Goal: Check status

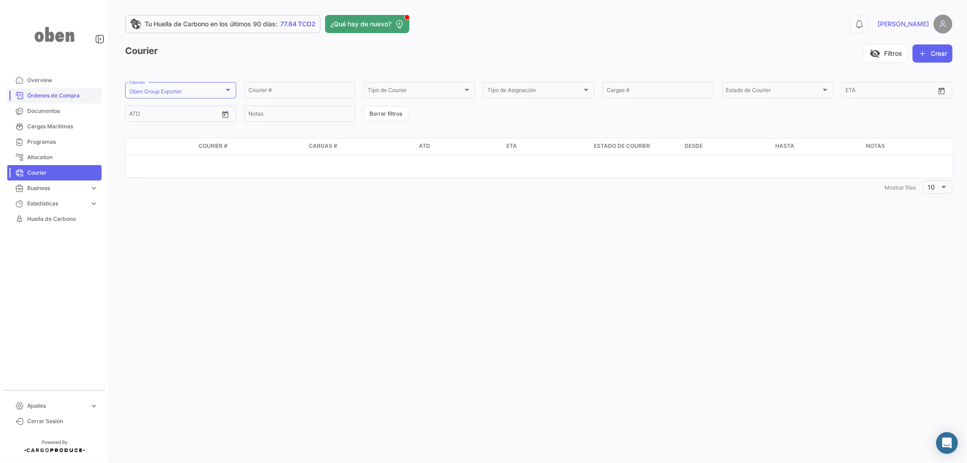
click at [53, 91] on link "Órdenes de Compra" at bounding box center [54, 95] width 94 height 15
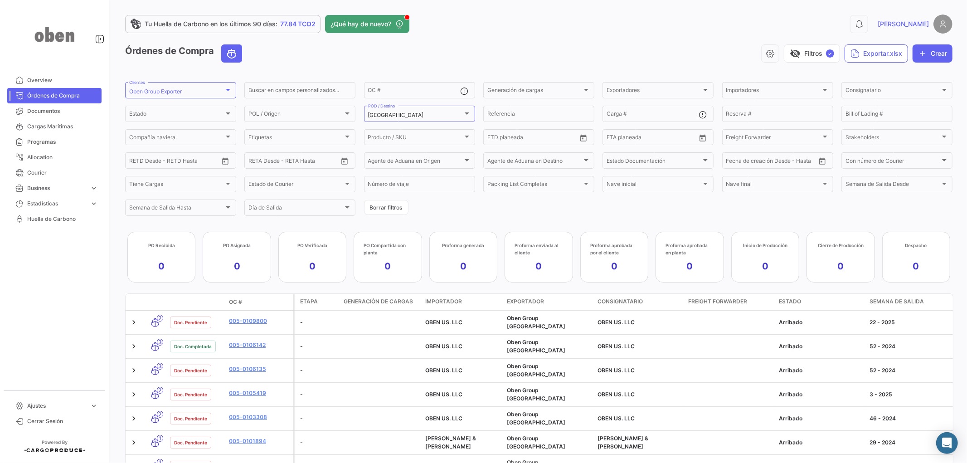
scroll to position [50, 0]
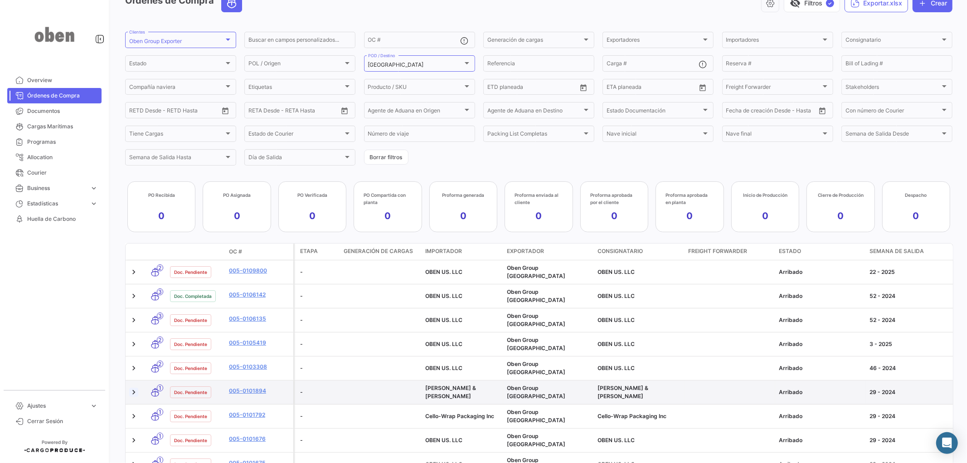
click at [134, 291] on link at bounding box center [133, 391] width 9 height 9
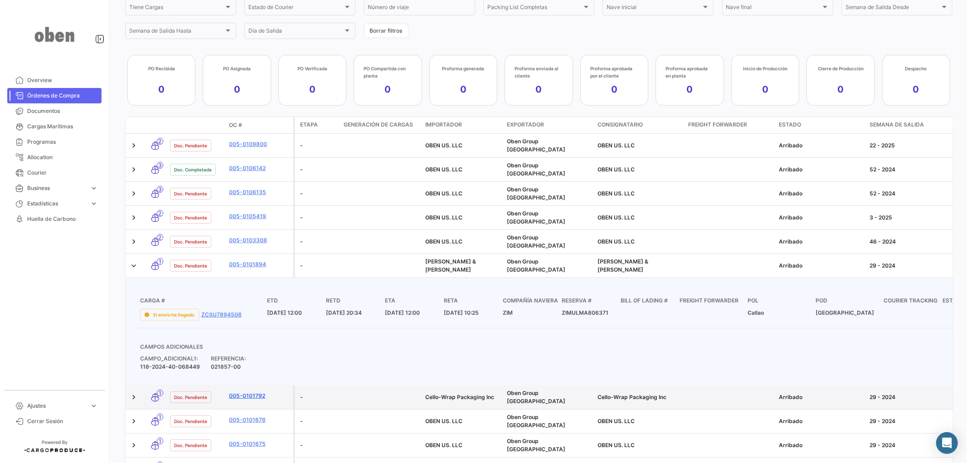
scroll to position [201, 0]
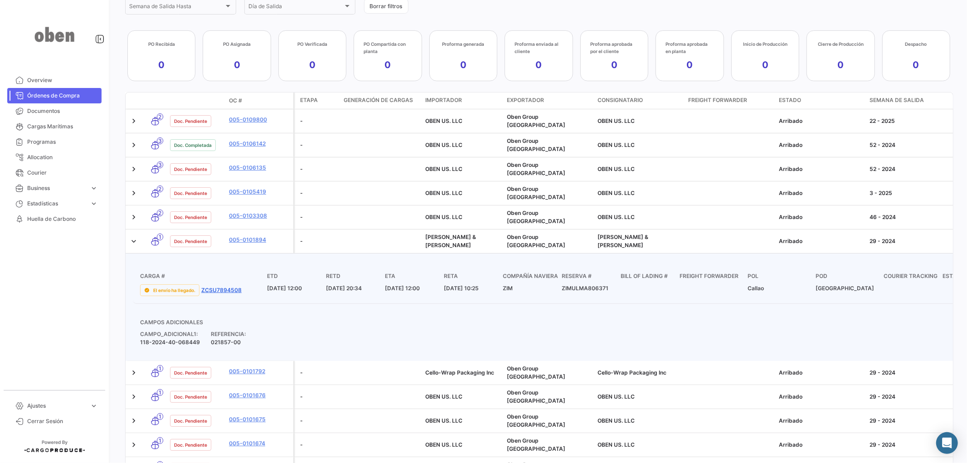
click at [227, 286] on link "ZCSU7894508" at bounding box center [221, 290] width 40 height 8
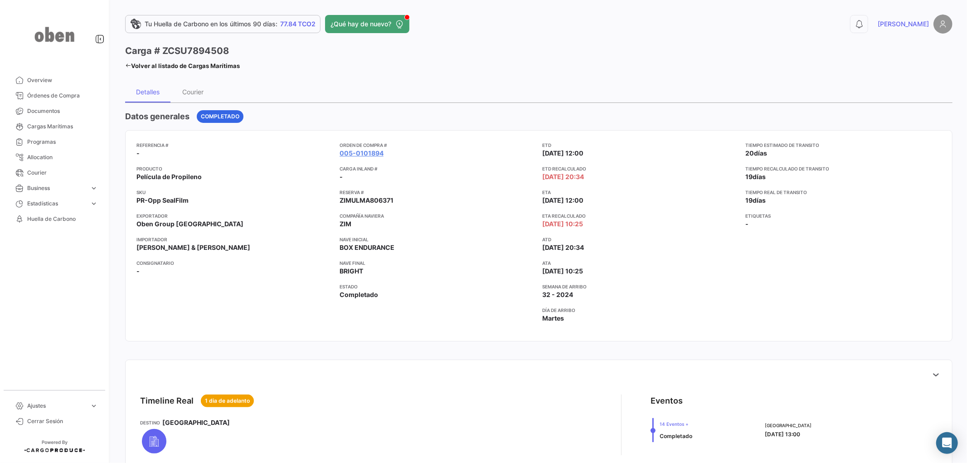
scroll to position [251, 0]
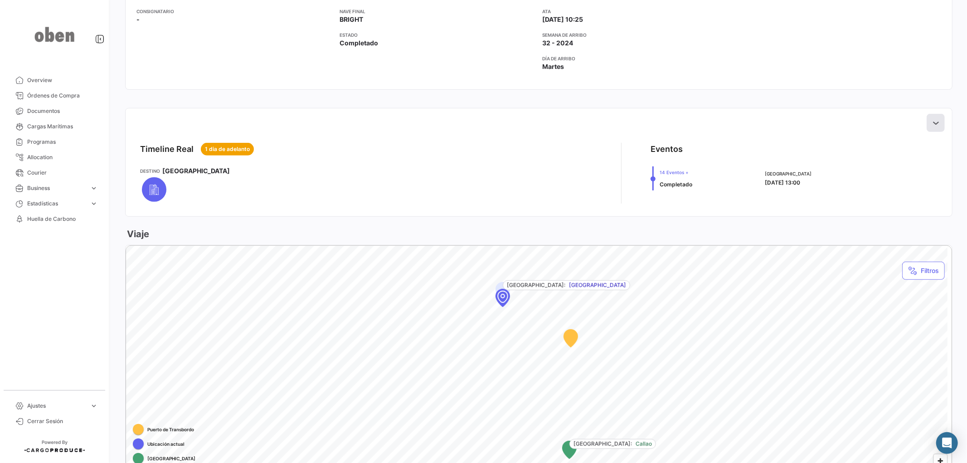
click at [669, 122] on icon at bounding box center [935, 122] width 9 height 9
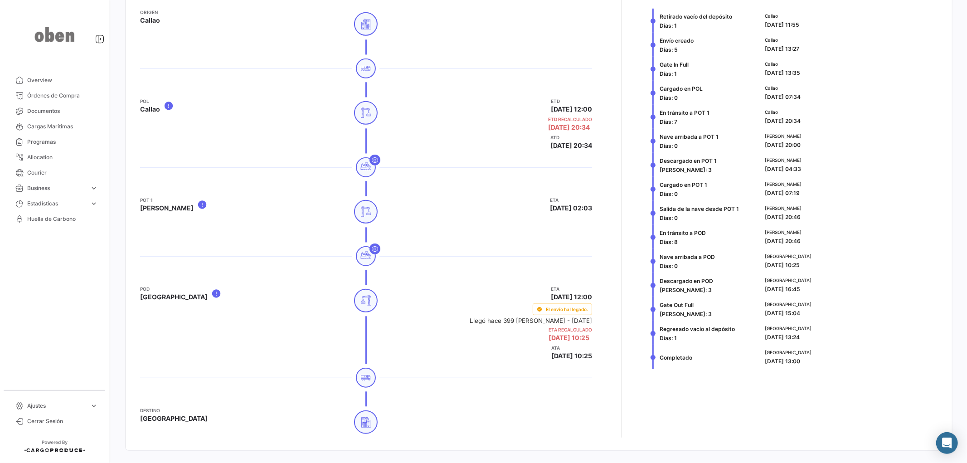
scroll to position [402, 0]
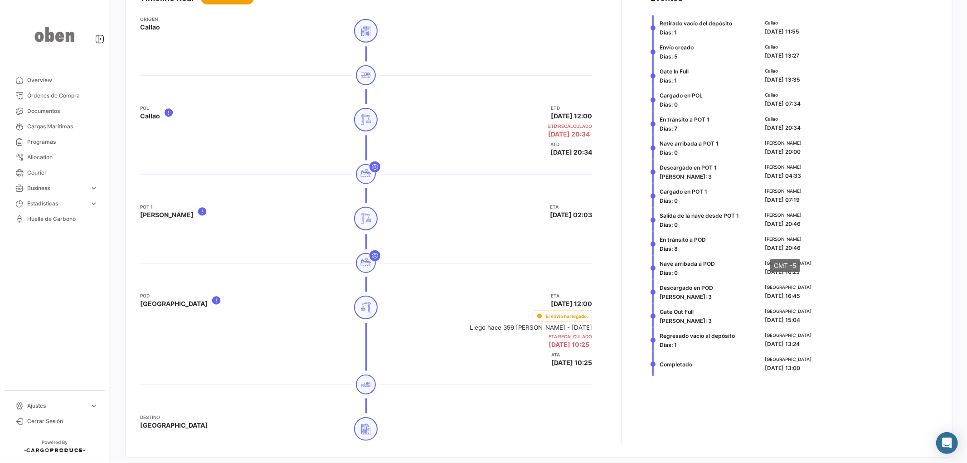
click at [669, 245] on div "[GEOGRAPHIC_DATA][PERSON_NAME] [DATE] 20:46" at bounding box center [848, 243] width 169 height 17
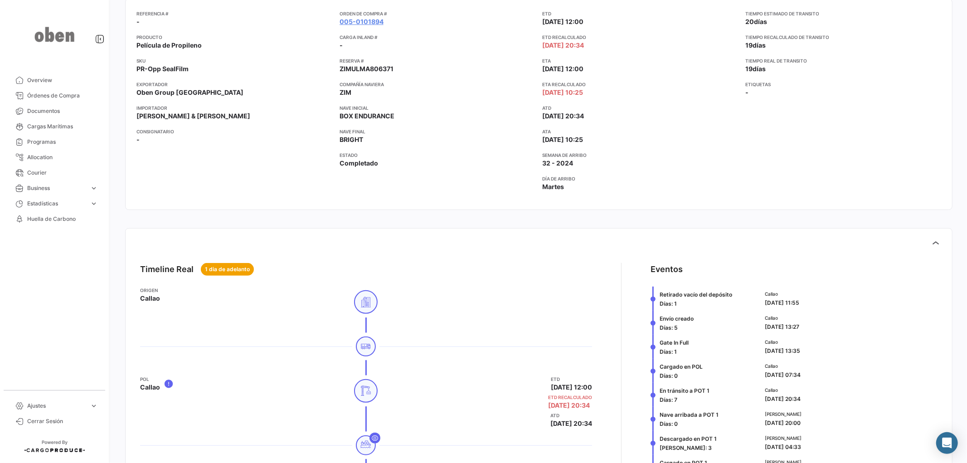
scroll to position [50, 0]
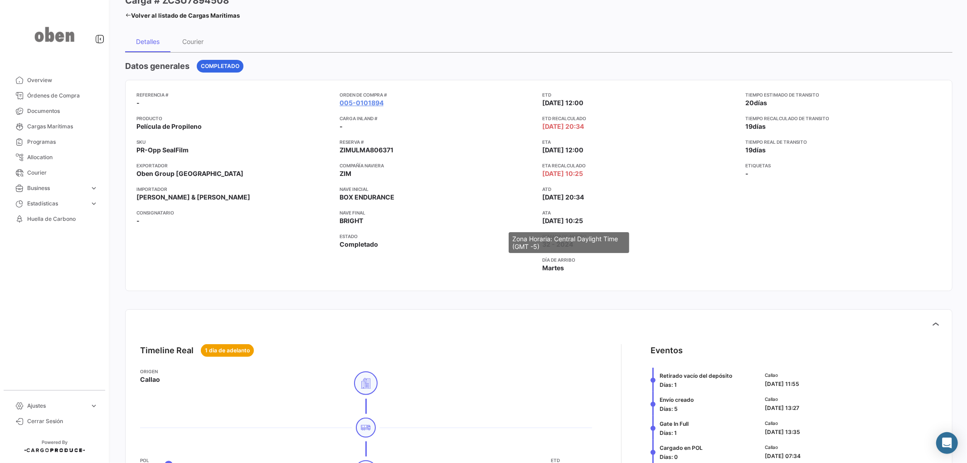
drag, startPoint x: 537, startPoint y: 222, endPoint x: 592, endPoint y: 222, distance: 55.7
click at [592, 222] on div "Referencia # - Producto Película de Propileno SKU PR-Opp SealFilm Exportador Ob…" at bounding box center [538, 185] width 804 height 189
click at [583, 222] on span "[DATE] 10:25" at bounding box center [562, 220] width 41 height 9
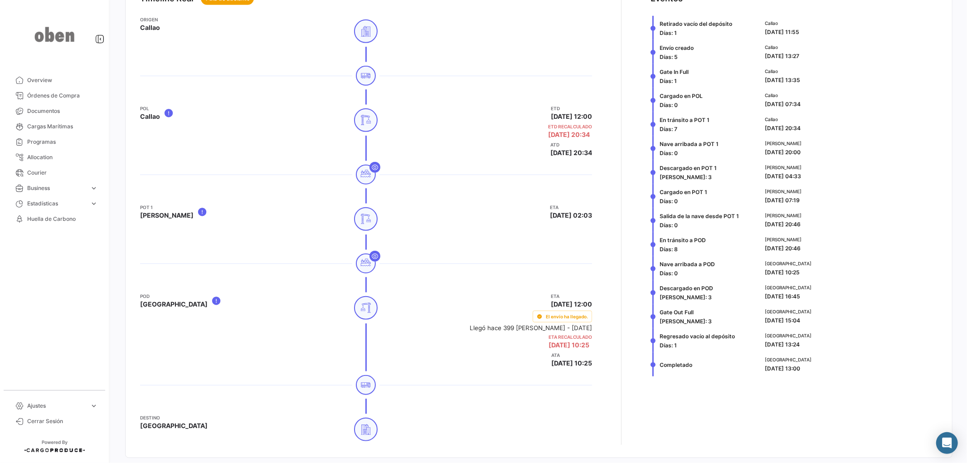
scroll to position [402, 0]
drag, startPoint x: 764, startPoint y: 344, endPoint x: 807, endPoint y: 345, distance: 43.1
click at [669, 291] on span "[DATE] 13:24" at bounding box center [781, 343] width 35 height 7
